Goal: Navigation & Orientation: Go to known website

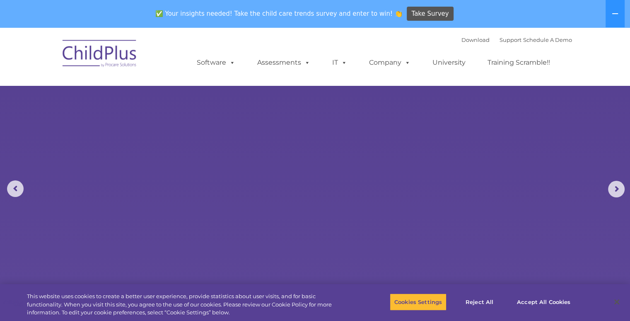
select select "MEDIUM"
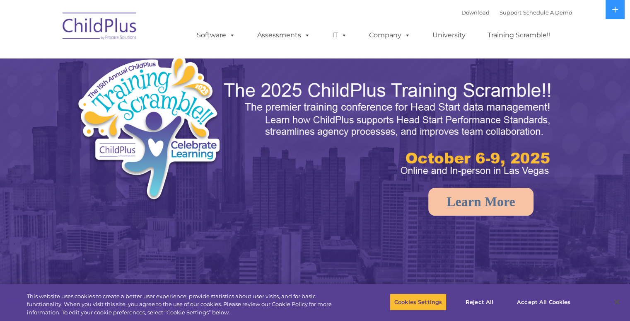
select select "MEDIUM"
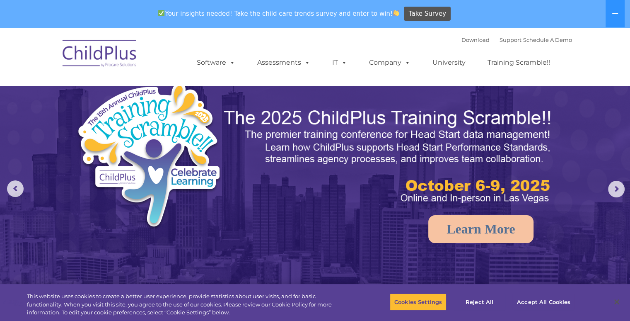
click at [117, 50] on img at bounding box center [99, 54] width 83 height 41
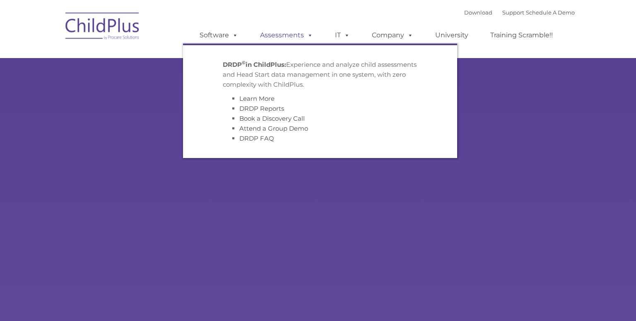
type input ""
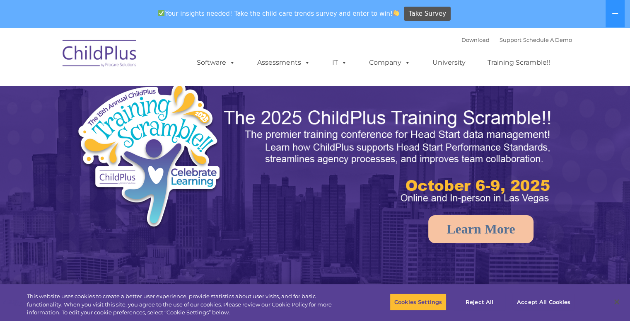
select select "MEDIUM"
click at [614, 17] on button at bounding box center [615, 13] width 19 height 27
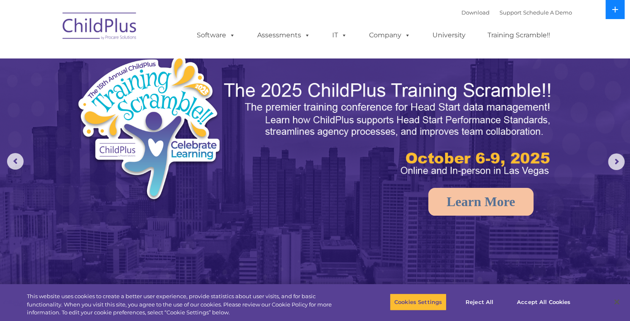
click at [614, 17] on button at bounding box center [615, 9] width 19 height 19
